Goal: Transaction & Acquisition: Book appointment/travel/reservation

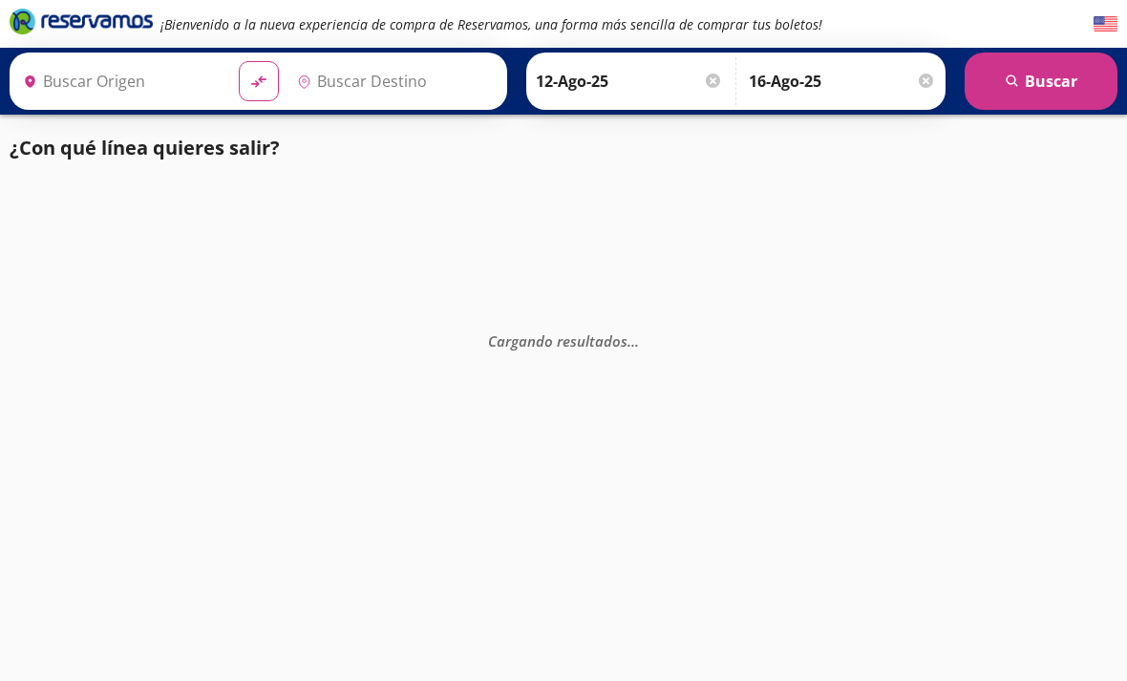
type input "[GEOGRAPHIC_DATA], [GEOGRAPHIC_DATA]"
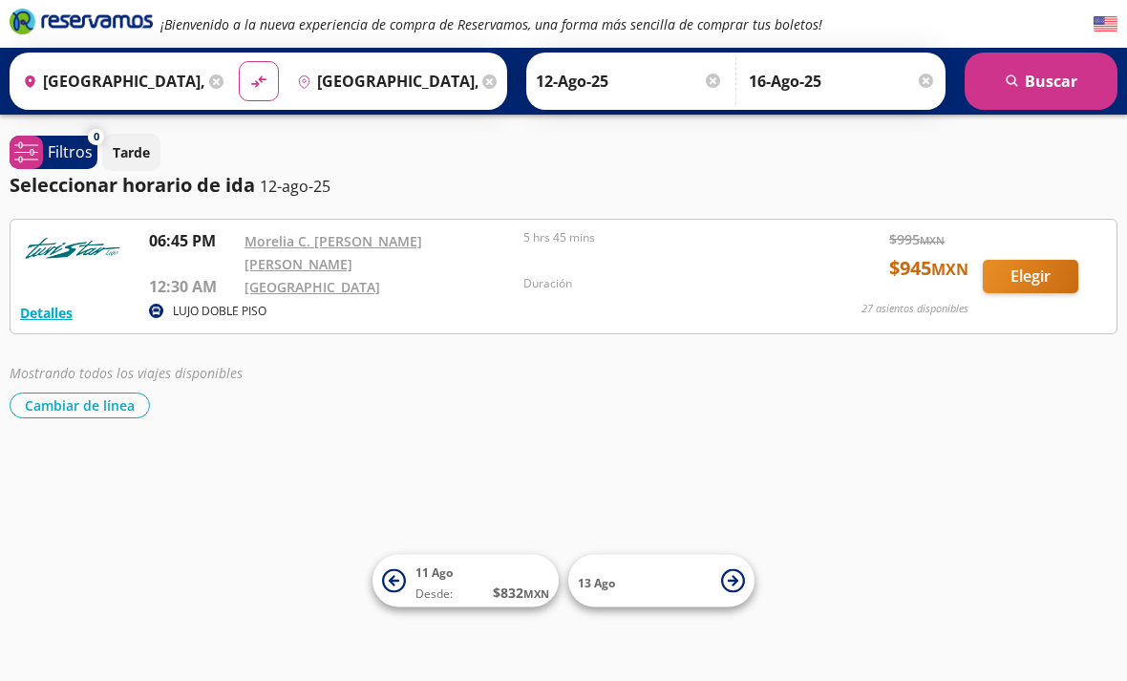
click at [917, 79] on input "16-Ago-25" at bounding box center [842, 81] width 187 height 48
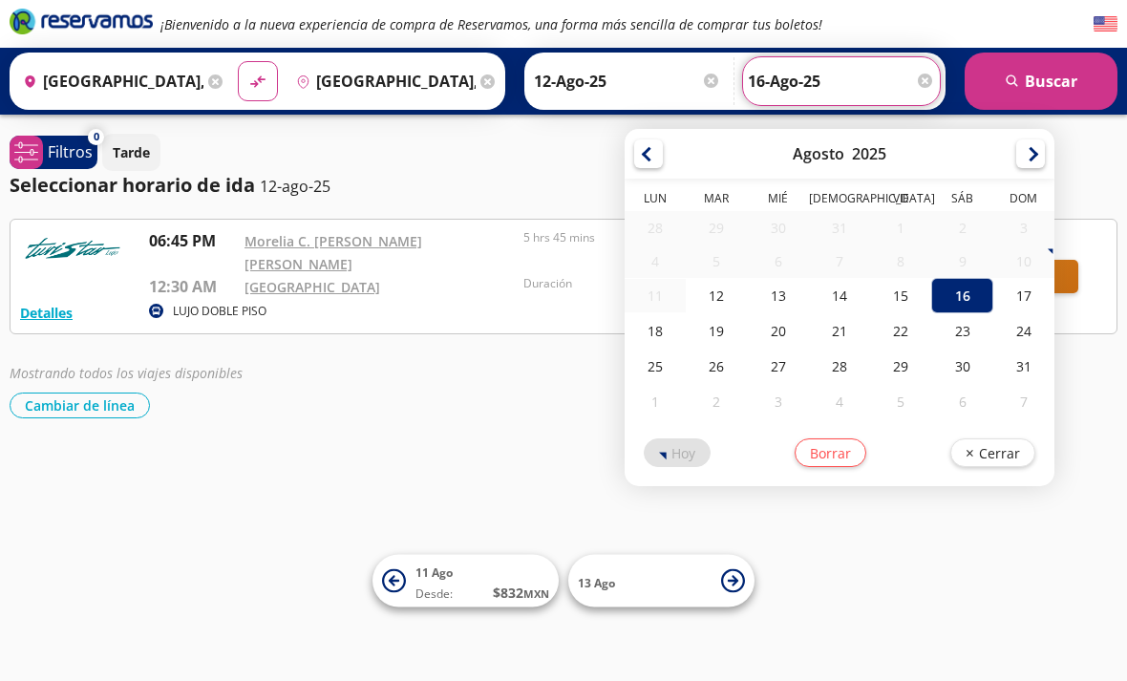
click at [934, 75] on input "16-Ago-25" at bounding box center [841, 81] width 187 height 48
click at [866, 454] on button "Borrar" at bounding box center [831, 452] width 72 height 29
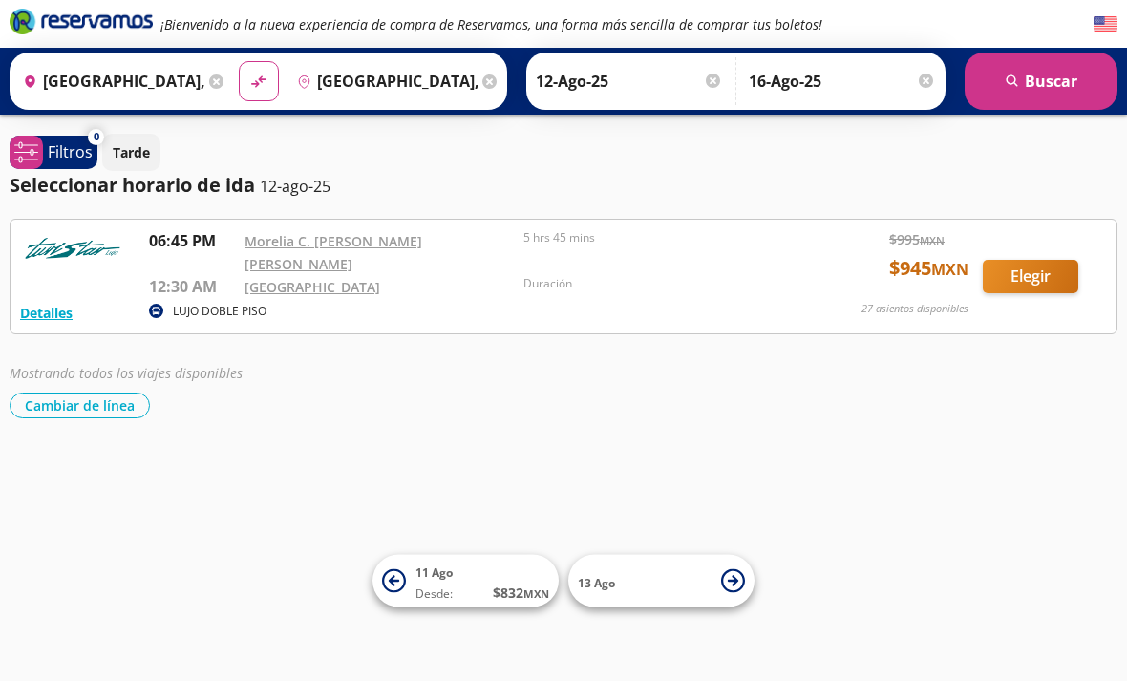
click at [913, 75] on input "16-Ago-25" at bounding box center [842, 81] width 187 height 48
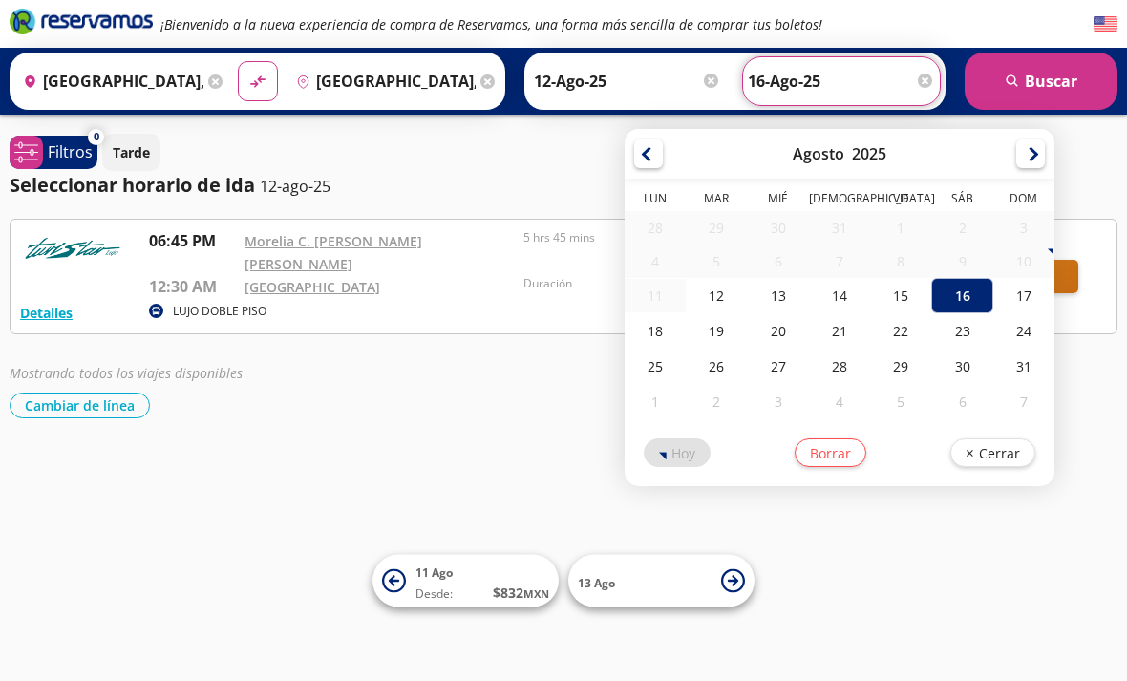
click at [933, 77] on input "16-Ago-25" at bounding box center [841, 81] width 187 height 48
click at [931, 74] on div at bounding box center [925, 81] width 14 height 14
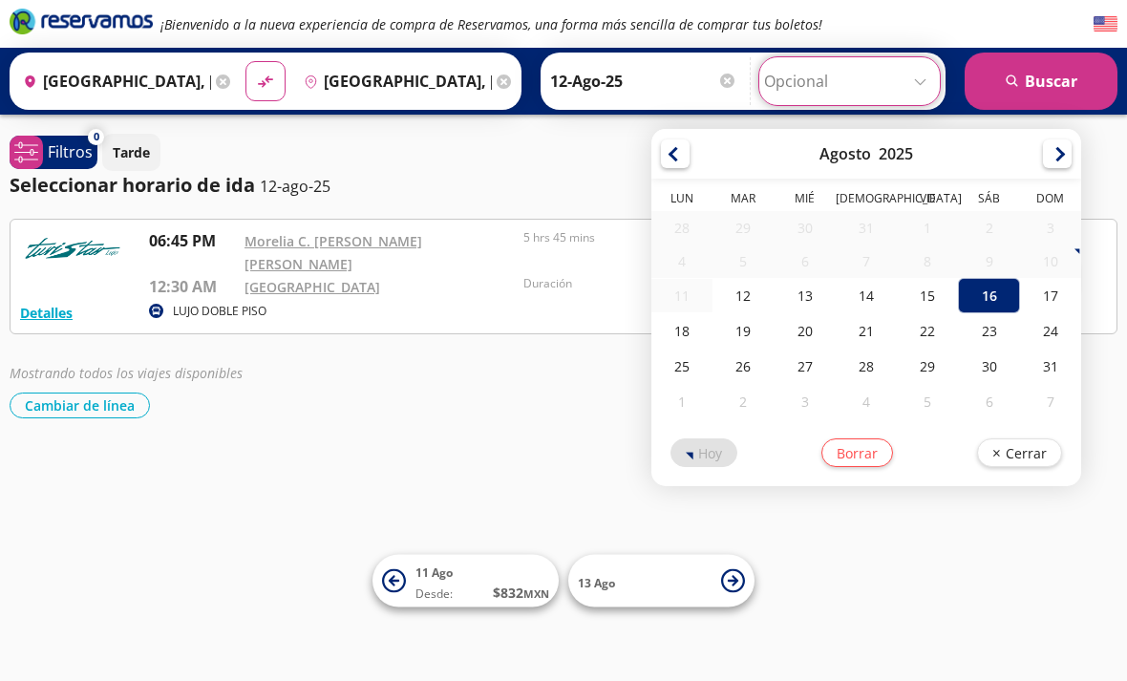
click at [929, 78] on input "Opcional" at bounding box center [849, 81] width 171 height 48
click at [1061, 75] on button "search [GEOGRAPHIC_DATA]" at bounding box center [1041, 81] width 153 height 57
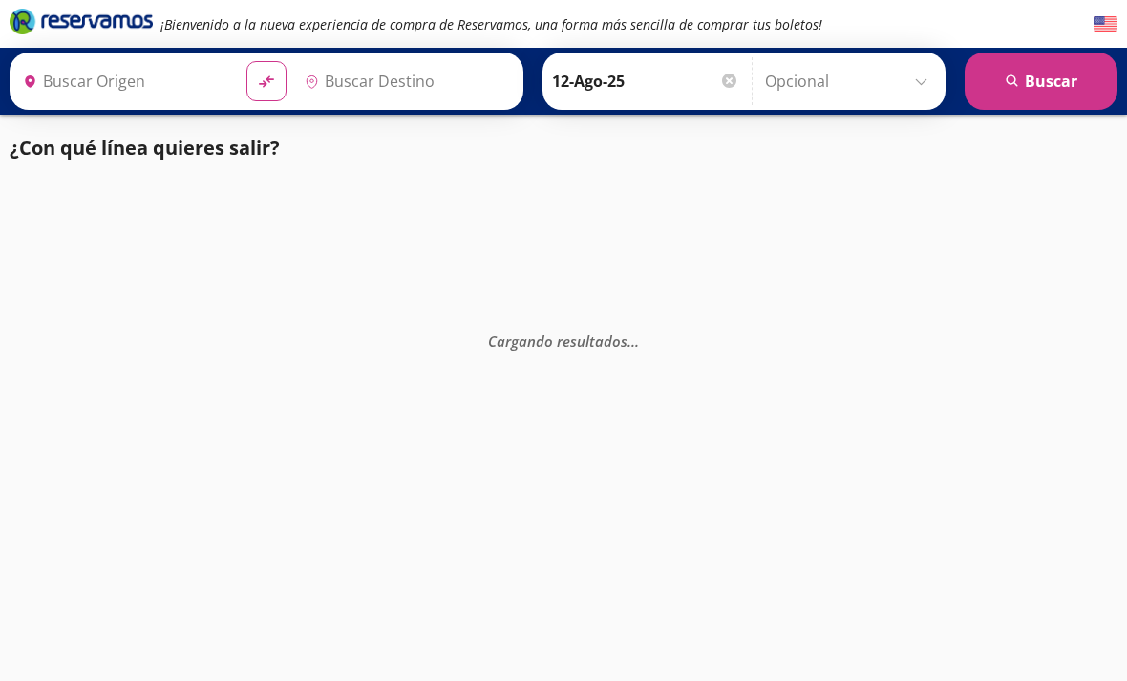
type input "[GEOGRAPHIC_DATA], [GEOGRAPHIC_DATA]"
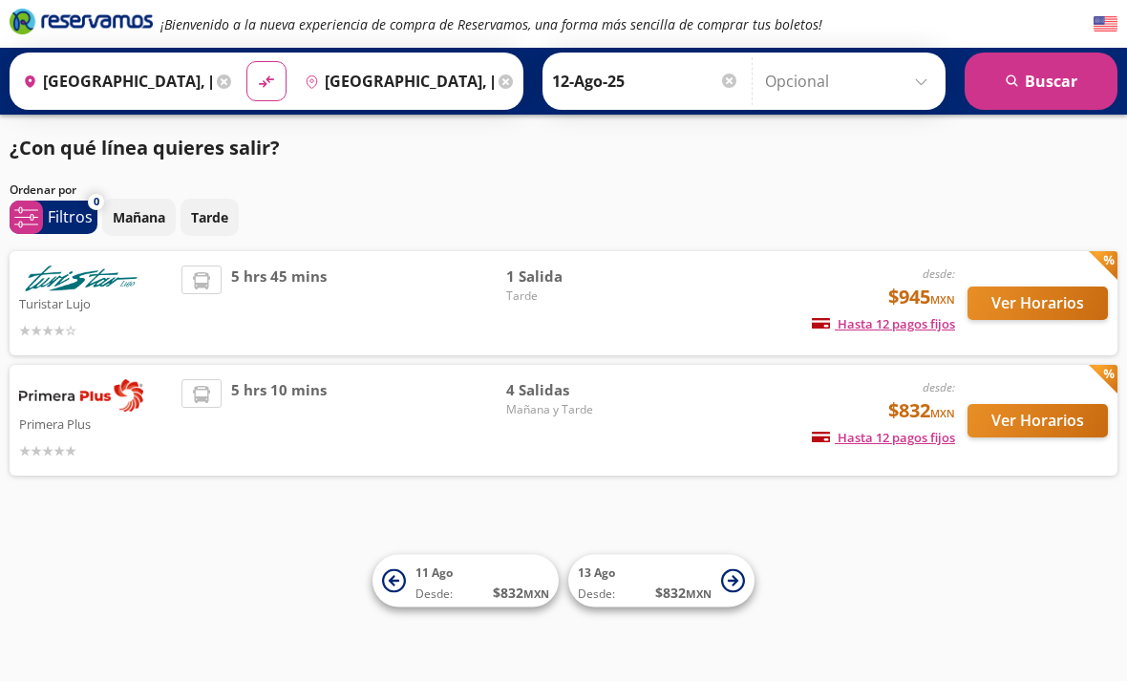
click at [1015, 430] on button "Ver Horarios" at bounding box center [1038, 420] width 140 height 33
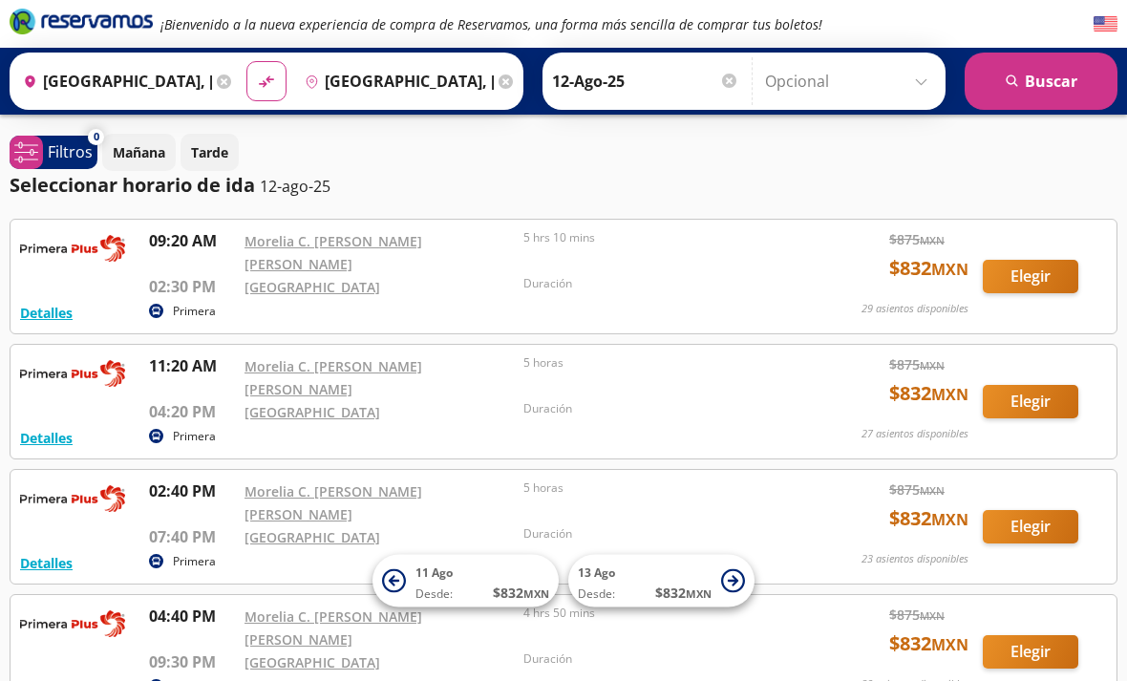
click at [788, 288] on div "Detalles Primera 09:20 AM Morelia C. [PERSON_NAME] [PERSON_NAME] 02:30 PM [GEOG…" at bounding box center [563, 276] width 1087 height 95
click at [1041, 233] on div "Detalles Primera 09:20 AM Morelia C. [PERSON_NAME] [PERSON_NAME] 02:30 PM [GEOG…" at bounding box center [563, 276] width 1087 height 95
click at [1028, 267] on button "Elegir" at bounding box center [1031, 276] width 96 height 33
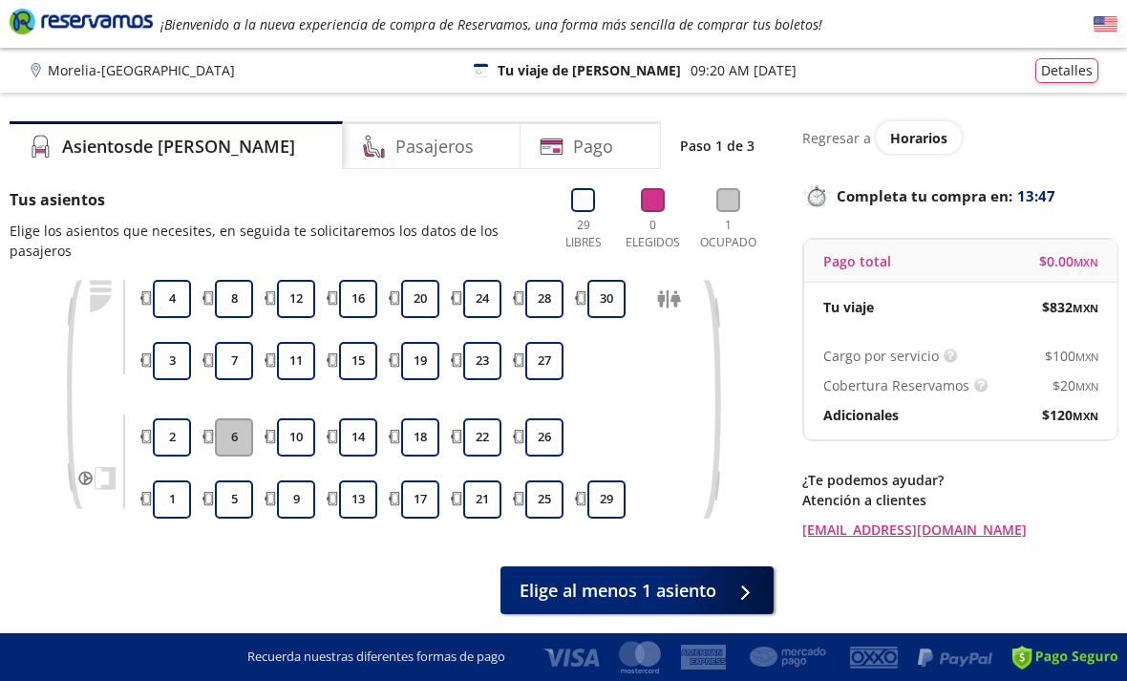
click at [871, 417] on p "Adicionales" at bounding box center [860, 415] width 75 height 20
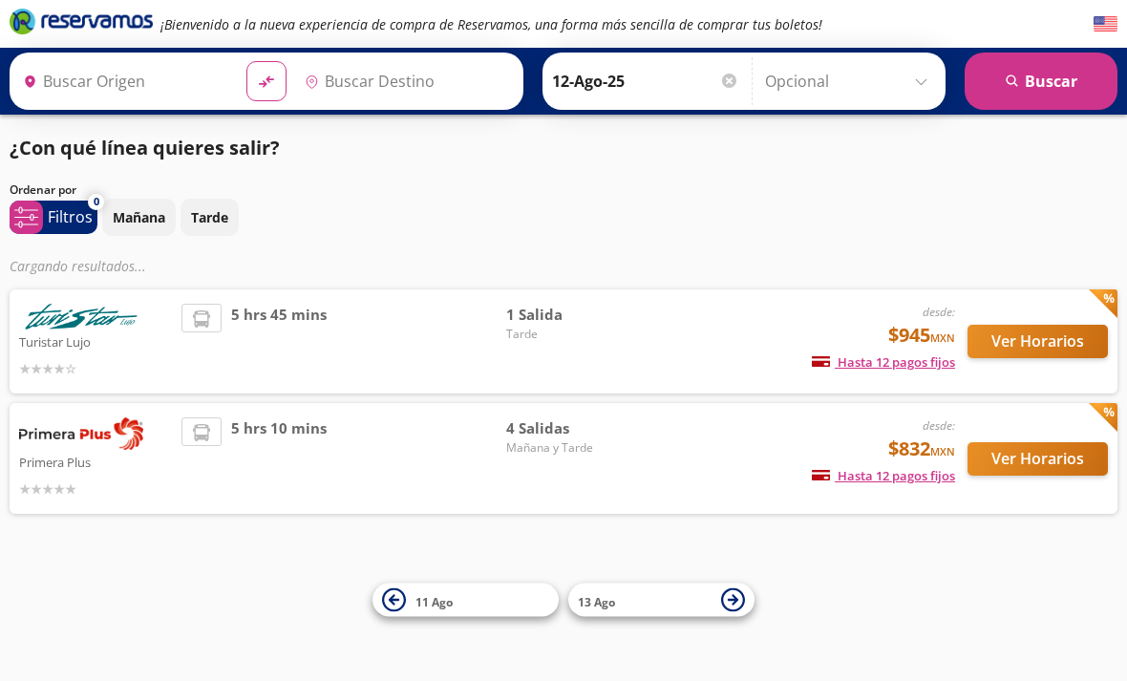
type input "[GEOGRAPHIC_DATA], [GEOGRAPHIC_DATA]"
